Goal: Information Seeking & Learning: Learn about a topic

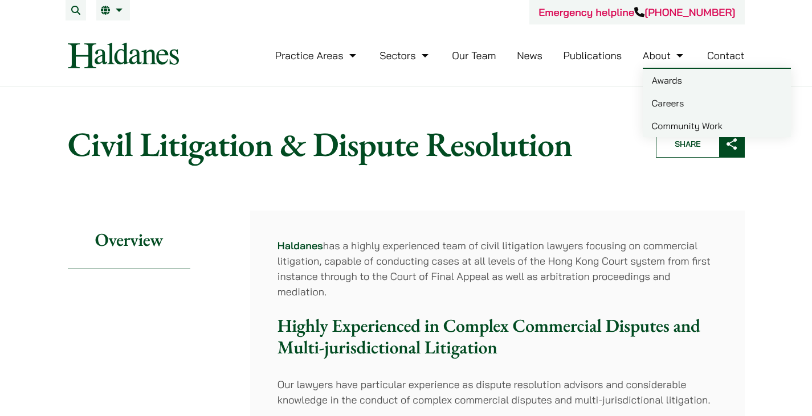
click at [674, 101] on link "Careers" at bounding box center [716, 103] width 148 height 23
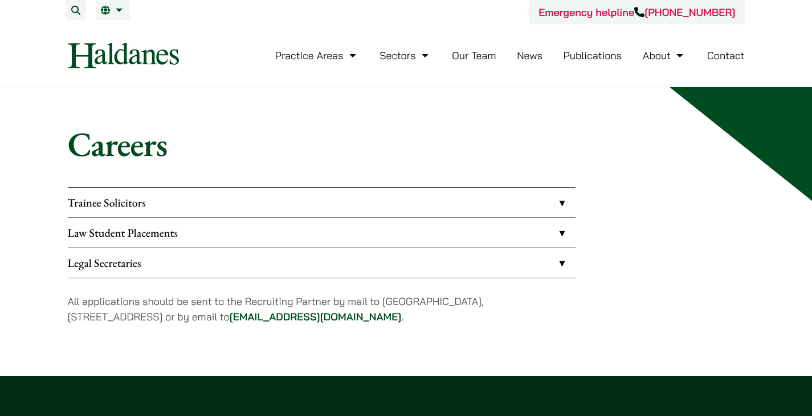
click at [277, 214] on link "Trainee Solicitors" at bounding box center [321, 203] width 507 height 30
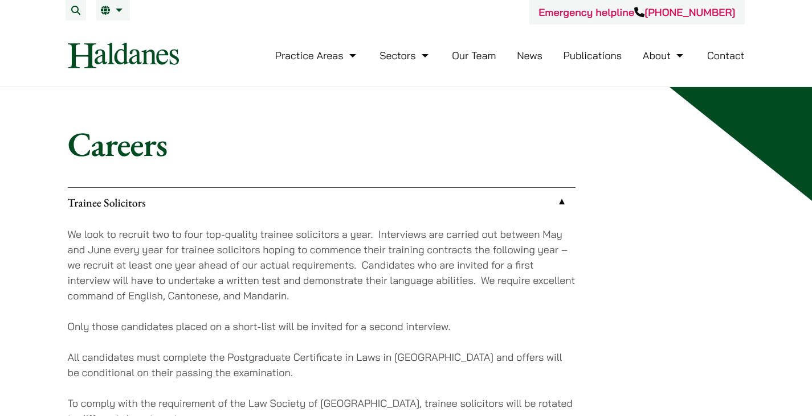
drag, startPoint x: 182, startPoint y: 60, endPoint x: 83, endPoint y: 55, distance: 99.3
click at [83, 55] on div "Practice Areas Antitrust and Competition Law Civil Litigation & Dispute Resolut…" at bounding box center [406, 56] width 696 height 26
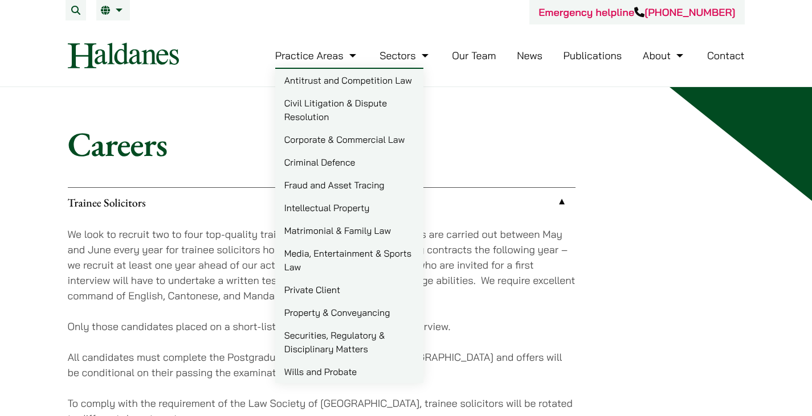
click at [334, 104] on link "Civil Litigation & Dispute Resolution" at bounding box center [349, 110] width 148 height 36
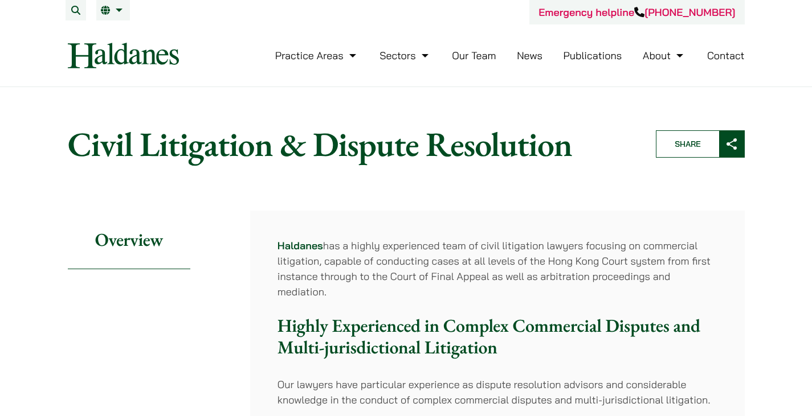
click at [127, 146] on h1 "Civil Litigation & Dispute Resolution" at bounding box center [352, 144] width 568 height 41
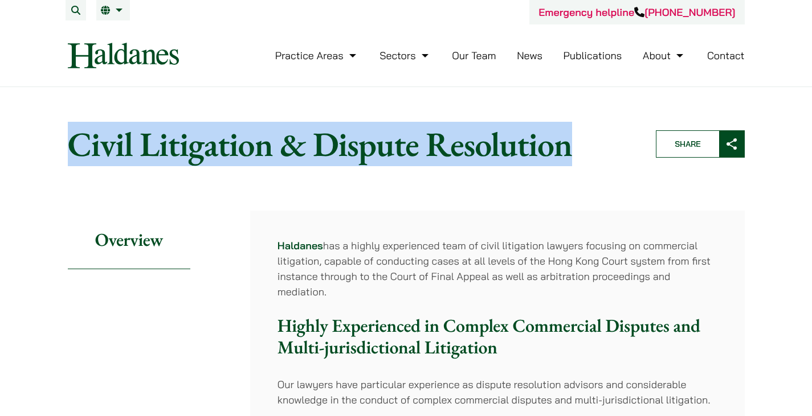
drag, startPoint x: 127, startPoint y: 146, endPoint x: 469, endPoint y: 146, distance: 342.3
click at [469, 146] on h1 "Civil Litigation & Dispute Resolution" at bounding box center [352, 144] width 568 height 41
copy h1 "Civil Litigation & Dispute Resolution"
